Goal: Information Seeking & Learning: Learn about a topic

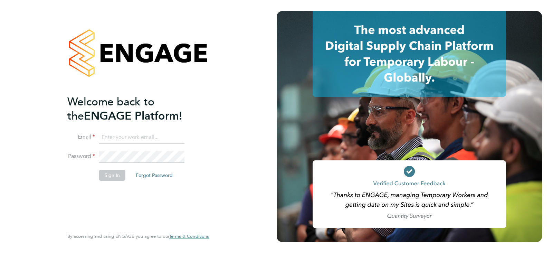
type input "alice.collier@uk.g4s.com"
click at [185, 118] on h2 "Welcome back to the ENGAGE Platform!" at bounding box center [134, 109] width 135 height 28
click at [109, 174] on button "Sign In" at bounding box center [112, 175] width 26 height 11
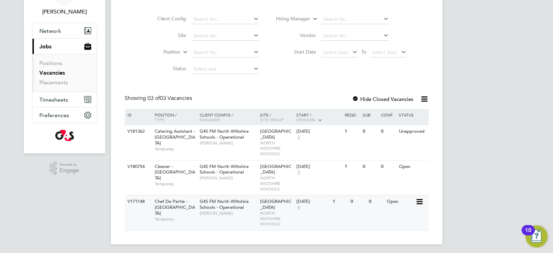
scroll to position [46, 0]
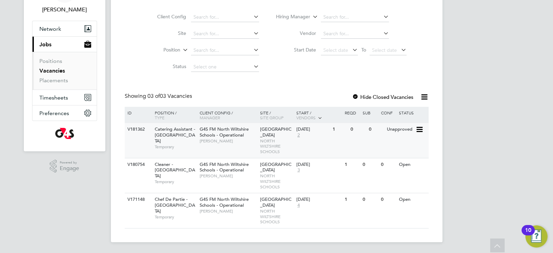
click at [249, 143] on span "[PERSON_NAME]" at bounding box center [228, 141] width 57 height 6
drag, startPoint x: 124, startPoint y: 127, endPoint x: 145, endPoint y: 128, distance: 21.1
click at [145, 128] on div "Vacancies New Vacancy Client Config Site Position Status Hiring Manager Vendor …" at bounding box center [276, 108] width 331 height 268
drag, startPoint x: 137, startPoint y: 130, endPoint x: 143, endPoint y: 127, distance: 6.6
click at [143, 127] on div "V181362" at bounding box center [138, 129] width 24 height 13
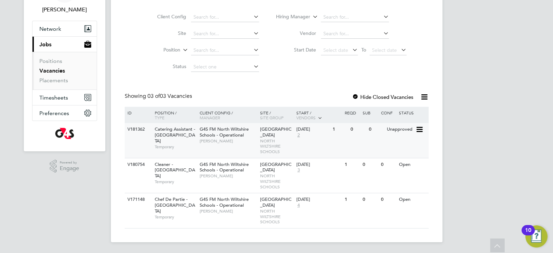
click at [139, 131] on div "V181362 Catering Assistant - North Wiltshire Schools Temporary G4S FM North Wil…" at bounding box center [277, 140] width 304 height 35
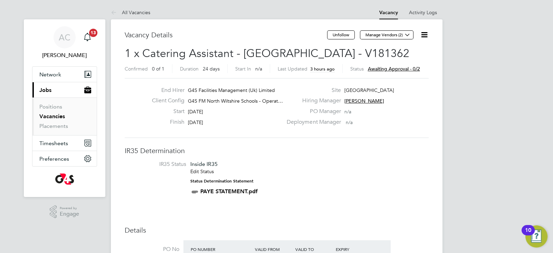
drag, startPoint x: 402, startPoint y: 56, endPoint x: 369, endPoint y: 58, distance: 33.2
click at [369, 58] on h2 "1 x Catering Assistant - North Wiltshire Schools - V181362 Confirmed 0 of 1 Dur…" at bounding box center [277, 60] width 304 height 29
copy span "V181362"
